Goal: Register for event/course

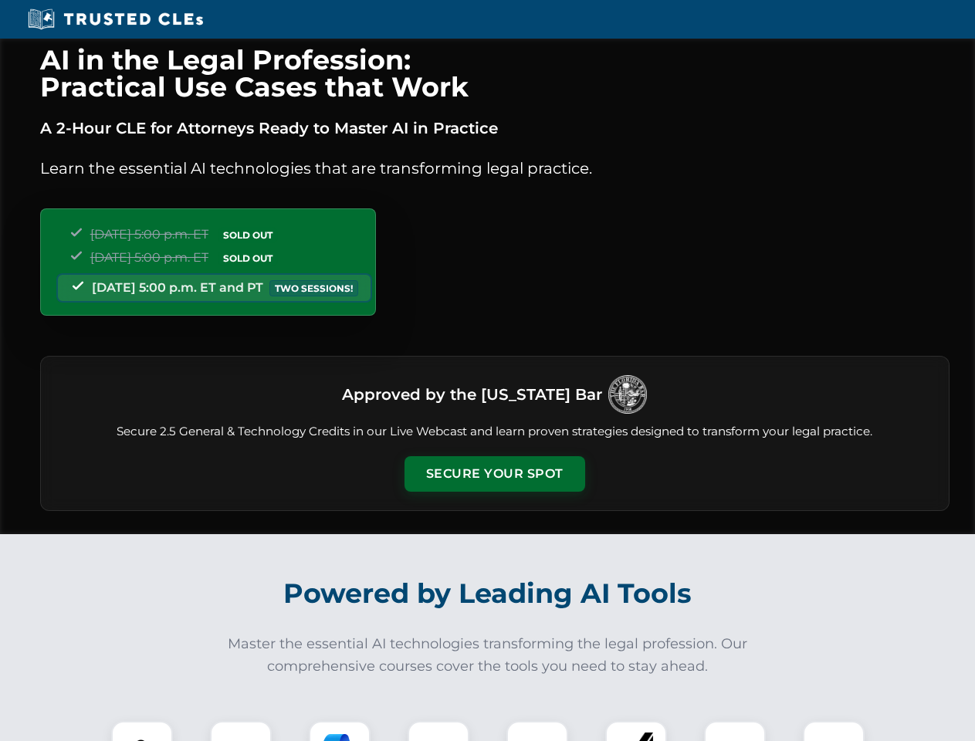
click at [494, 474] on button "Secure Your Spot" at bounding box center [494, 474] width 181 height 36
click at [142, 731] on img at bounding box center [142, 751] width 45 height 45
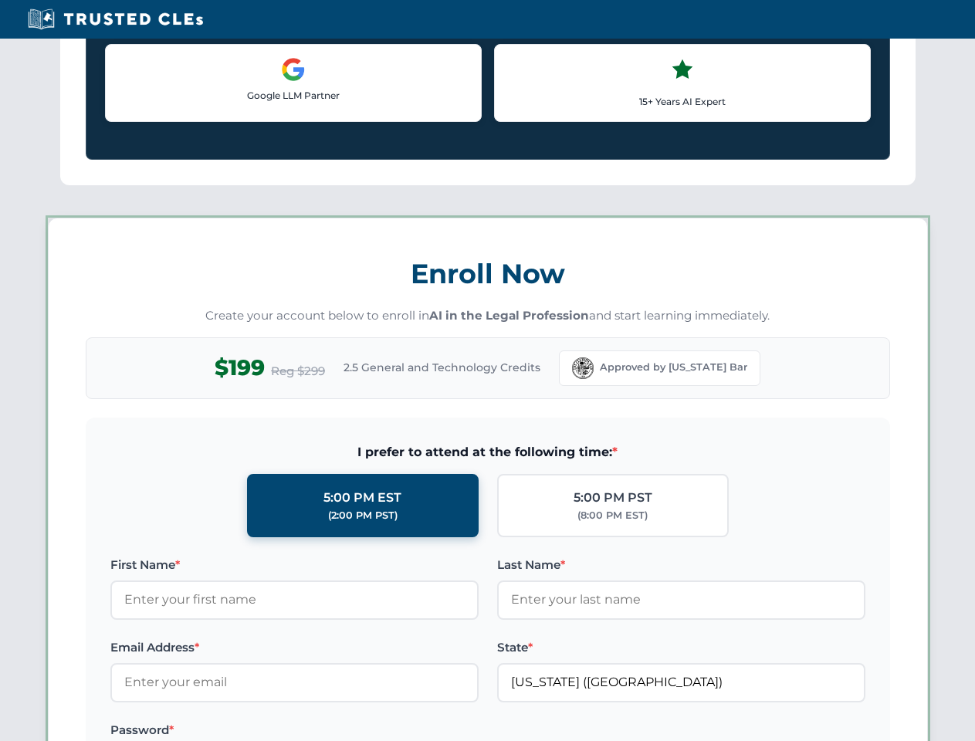
click at [340, 731] on label "Password *" at bounding box center [294, 730] width 368 height 19
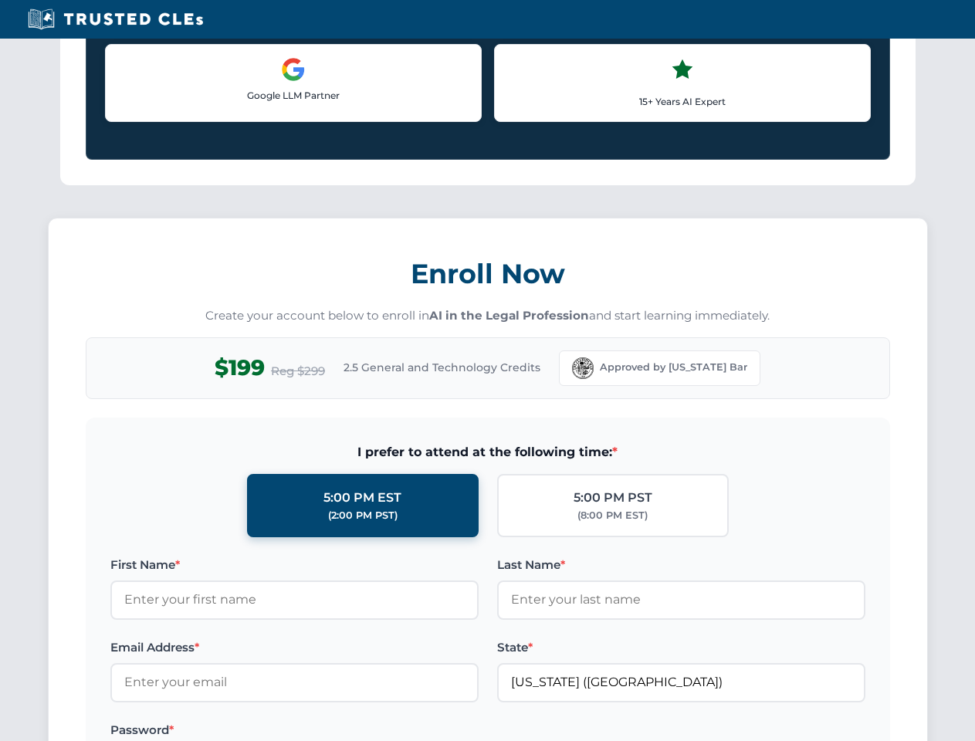
scroll to position [1515, 0]
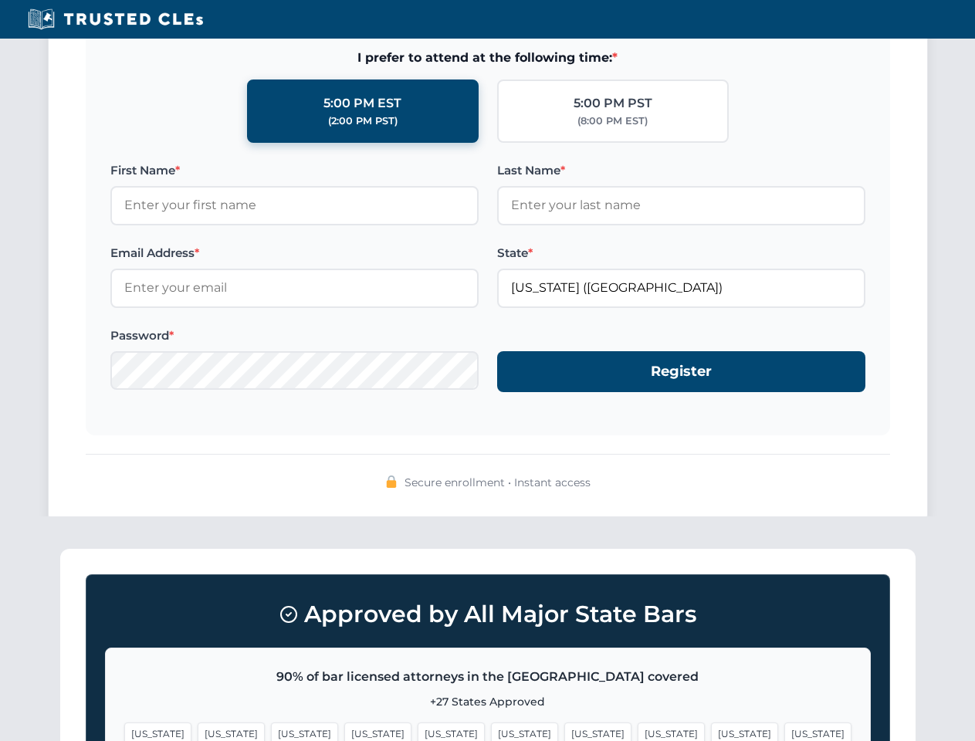
click at [711, 731] on span "[US_STATE]" at bounding box center [744, 733] width 67 height 22
